Goal: Transaction & Acquisition: Purchase product/service

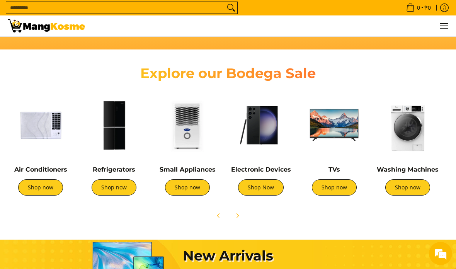
scroll to position [233, 0]
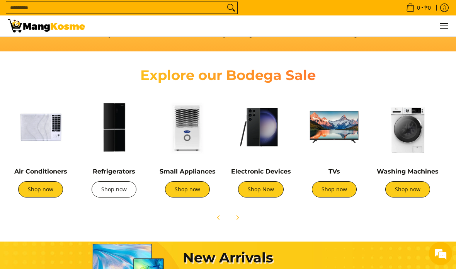
click at [118, 192] on link "Shop now" at bounding box center [114, 189] width 45 height 16
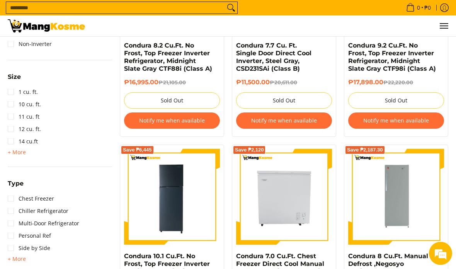
scroll to position [428, 0]
click at [22, 259] on span "+ More" at bounding box center [17, 259] width 18 height 6
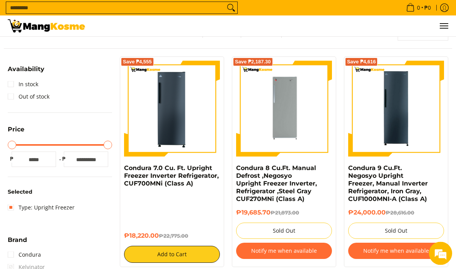
scroll to position [105, 0]
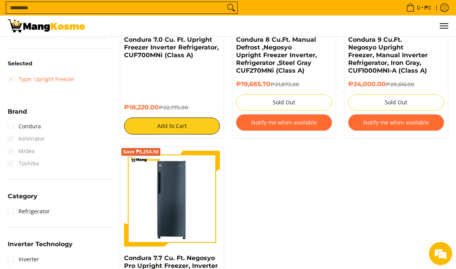
click at [14, 76] on link "Type: Upright Freezer" at bounding box center [41, 79] width 67 height 12
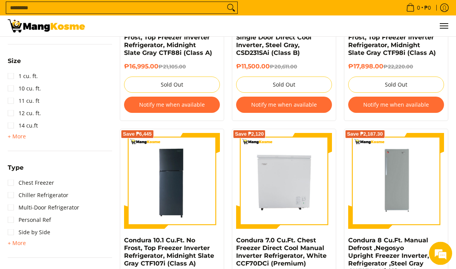
scroll to position [448, 0]
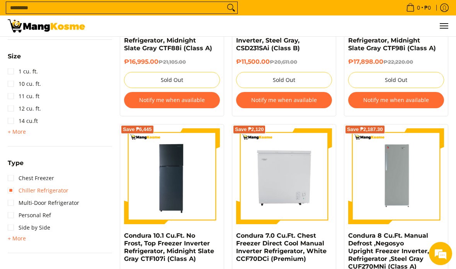
click at [63, 192] on link "Chiller Refrigerator" at bounding box center [38, 190] width 61 height 12
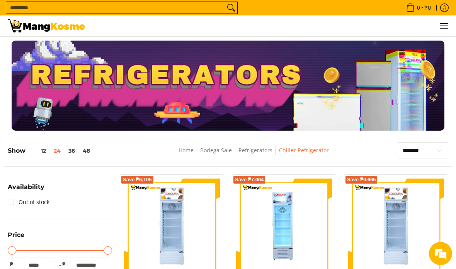
click at [202, 8] on input "Search..." at bounding box center [115, 8] width 219 height 12
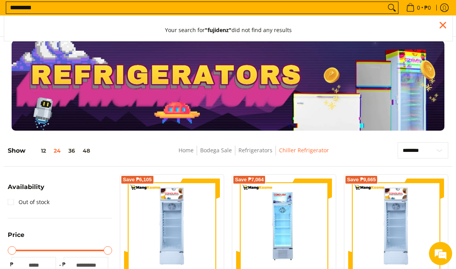
type input "*********"
click at [389, 8] on button "Search" at bounding box center [391, 8] width 12 height 12
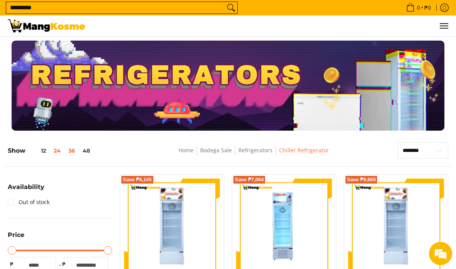
click at [73, 154] on button "36" at bounding box center [71, 151] width 14 height 6
click at [93, 151] on button "48" at bounding box center [86, 151] width 15 height 6
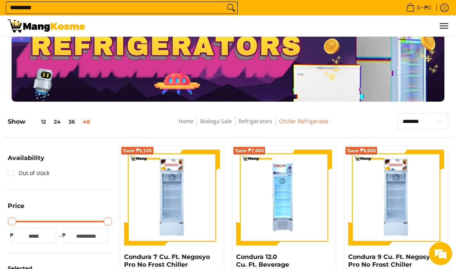
scroll to position [32, 0]
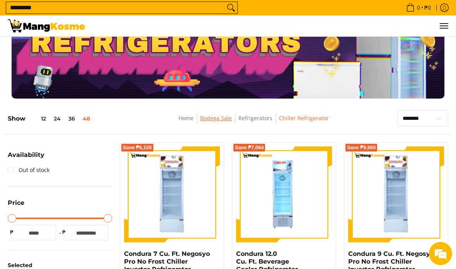
click at [215, 120] on link "Bodega Sale" at bounding box center [216, 117] width 32 height 7
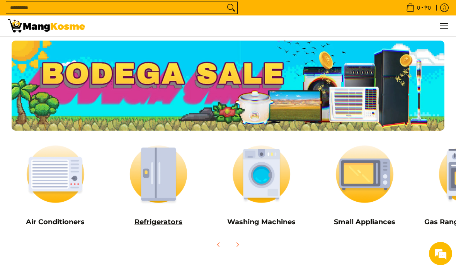
click at [168, 179] on img at bounding box center [158, 173] width 95 height 71
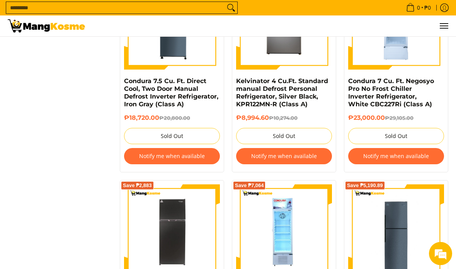
scroll to position [820, 0]
